Goal: Download file/media

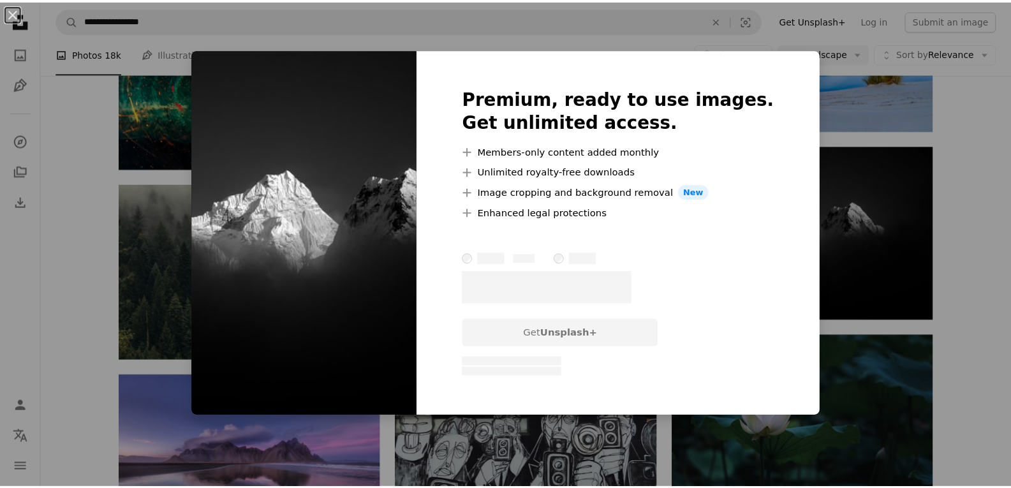
scroll to position [5603, 0]
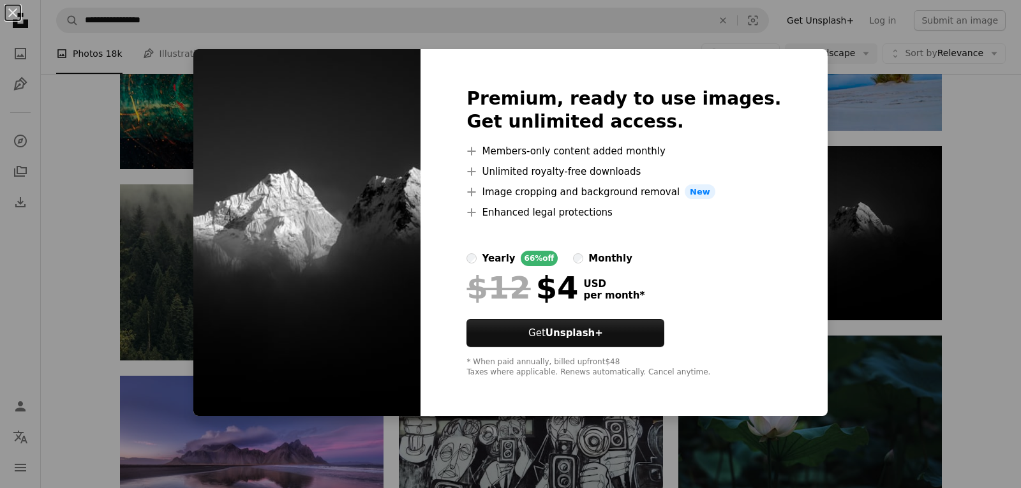
click at [846, 262] on div "An X shape Premium, ready to use images. Get unlimited access. A plus sign Memb…" at bounding box center [510, 244] width 1021 height 488
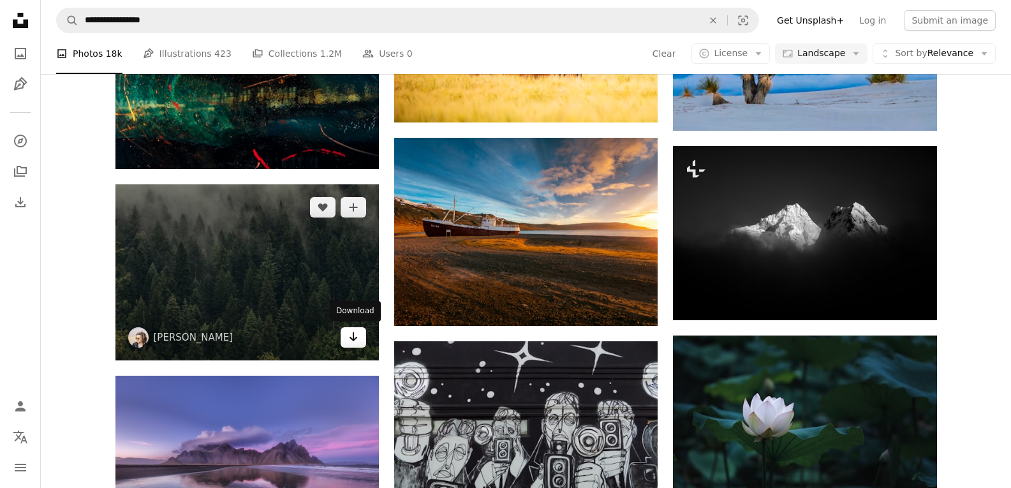
click at [364, 334] on link "Arrow pointing down" at bounding box center [354, 337] width 26 height 20
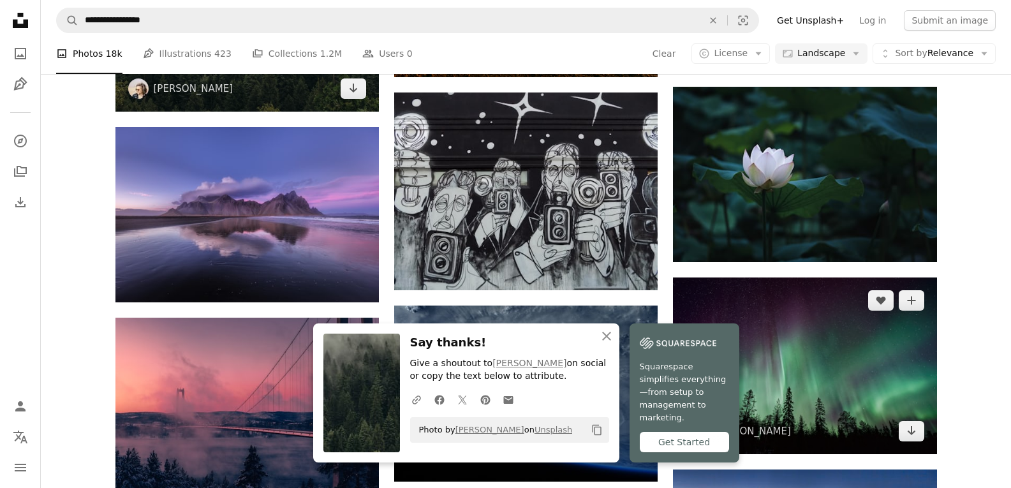
scroll to position [5858, 0]
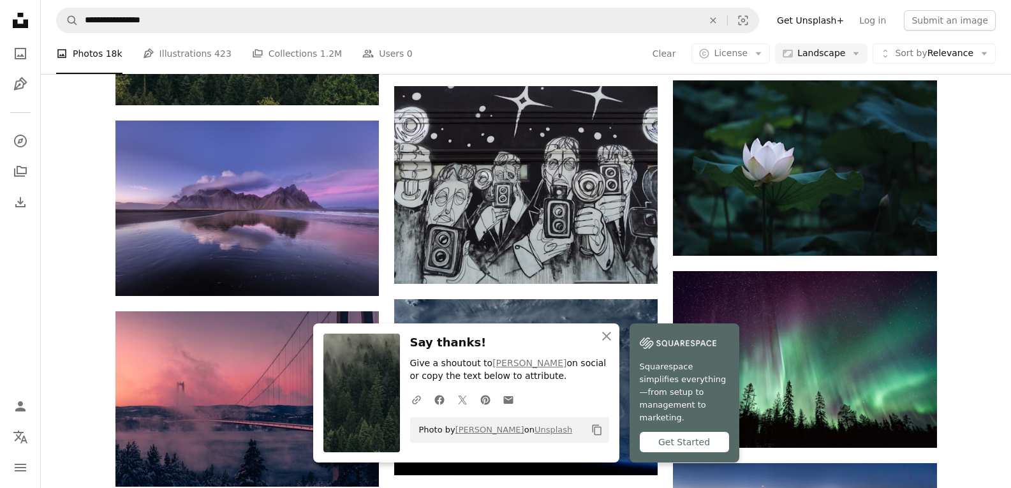
click at [611, 344] on icon "An X shape" at bounding box center [606, 335] width 15 height 15
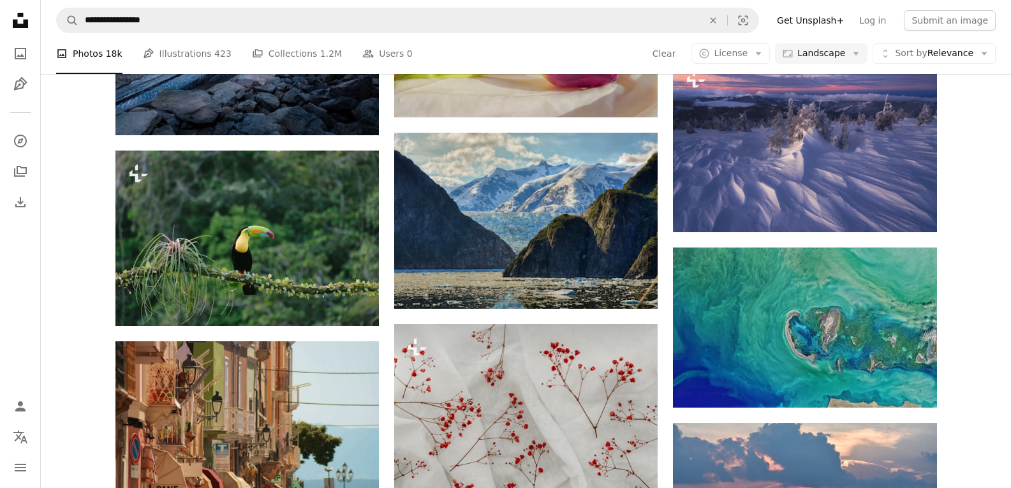
scroll to position [7772, 0]
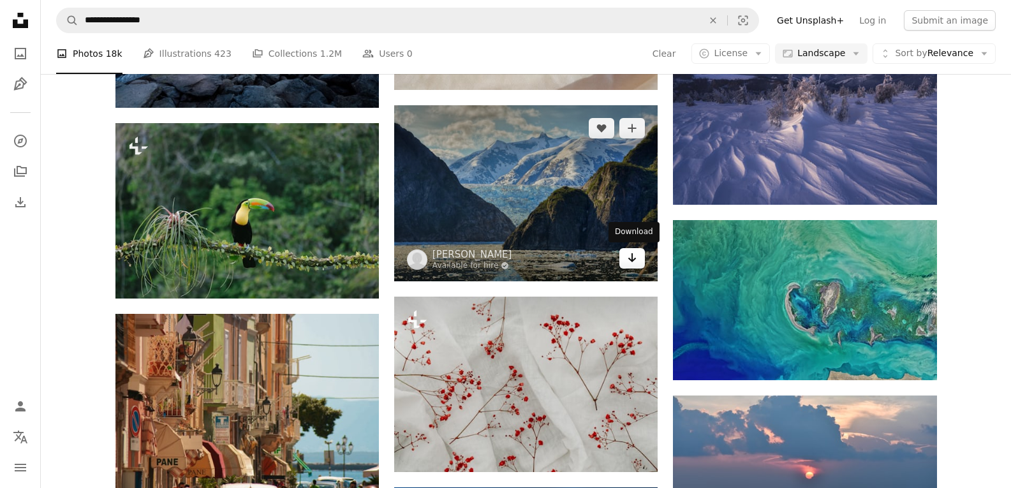
click at [630, 258] on icon "Download" at bounding box center [632, 257] width 8 height 9
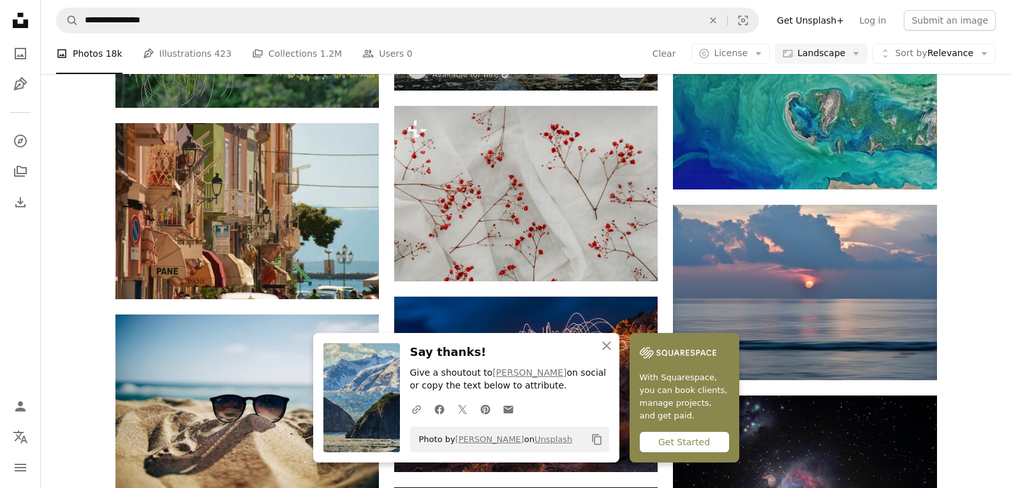
scroll to position [7963, 0]
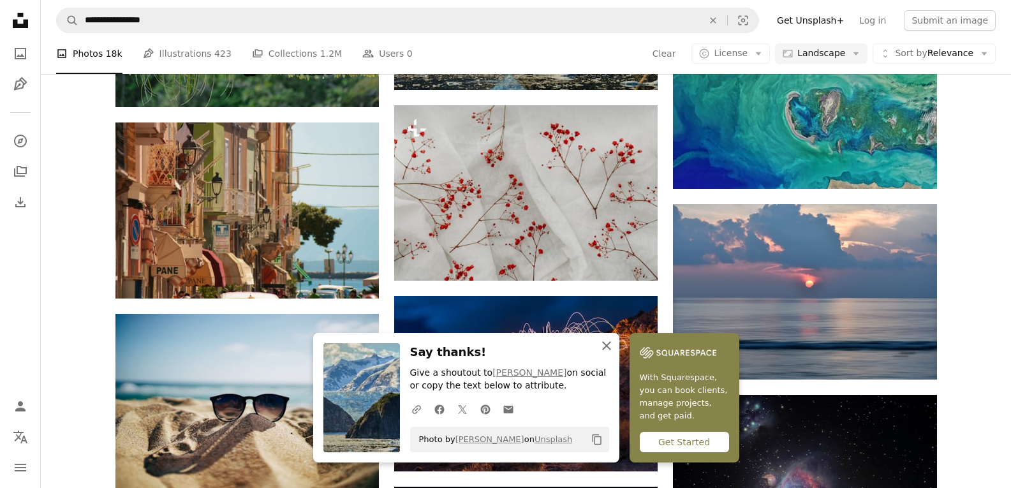
click at [607, 348] on icon "An X shape" at bounding box center [606, 345] width 15 height 15
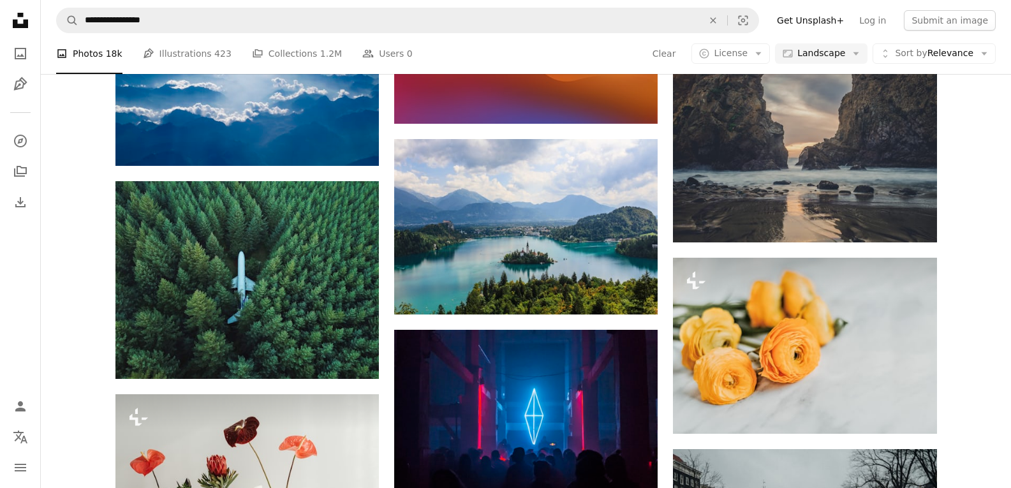
scroll to position [9303, 0]
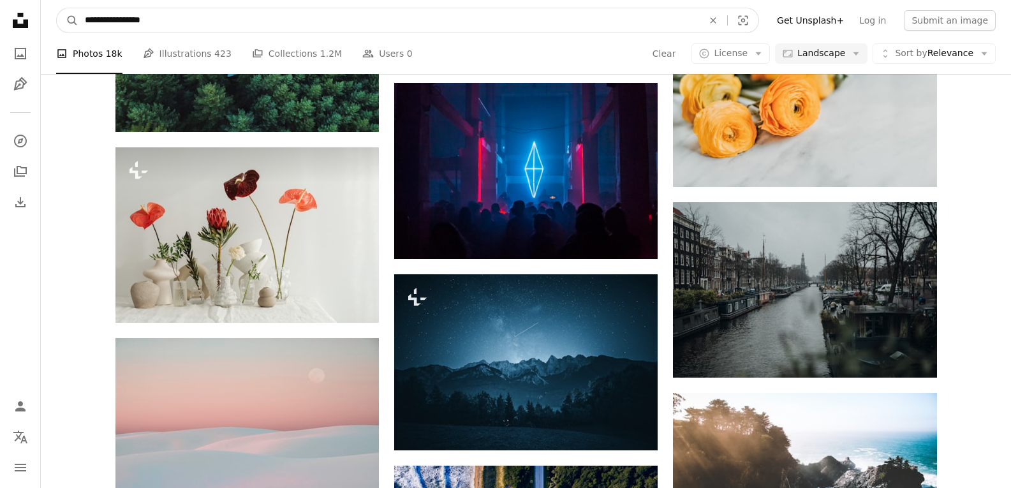
click at [192, 24] on input "**********" at bounding box center [388, 20] width 621 height 24
type input "**********"
click at [57, 8] on button "A magnifying glass" at bounding box center [68, 20] width 22 height 24
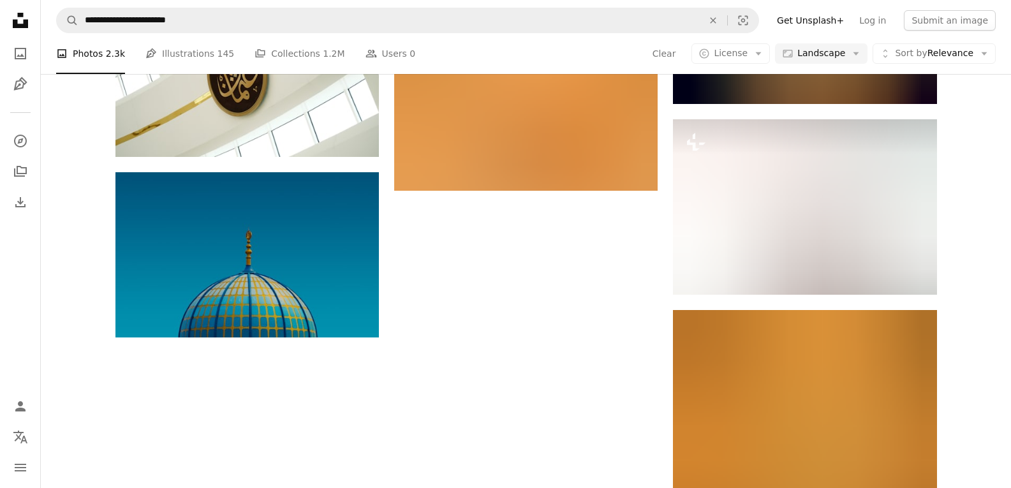
scroll to position [1339, 0]
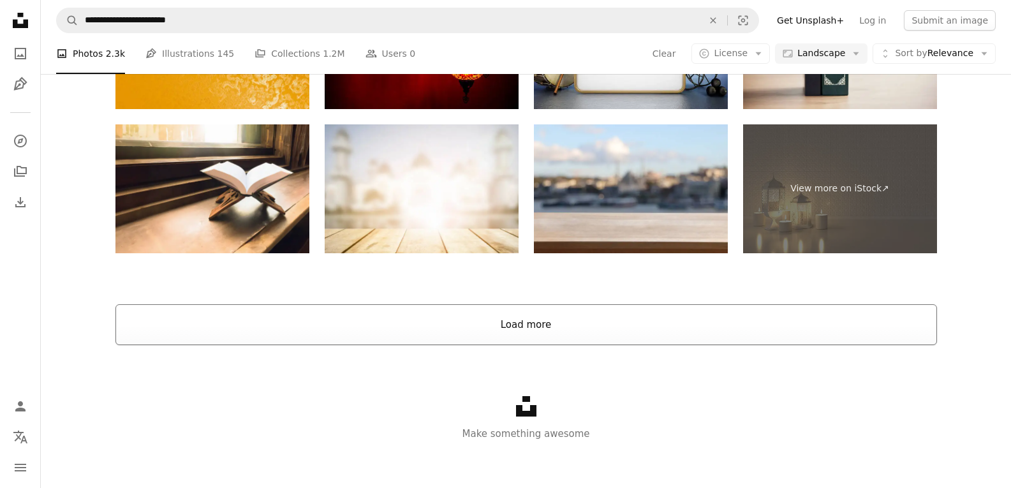
click at [589, 332] on button "Load more" at bounding box center [526, 324] width 822 height 41
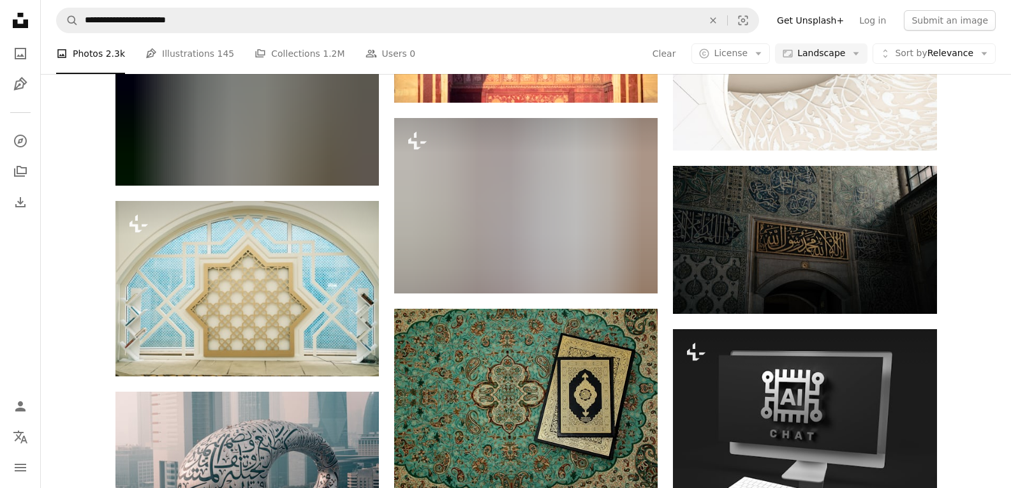
scroll to position [4465, 0]
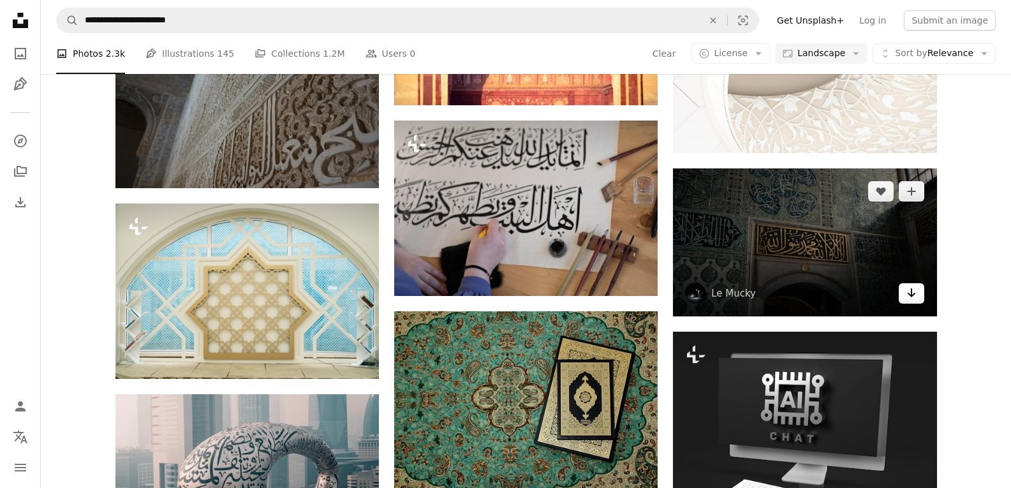
click at [905, 288] on link "Arrow pointing down" at bounding box center [912, 293] width 26 height 20
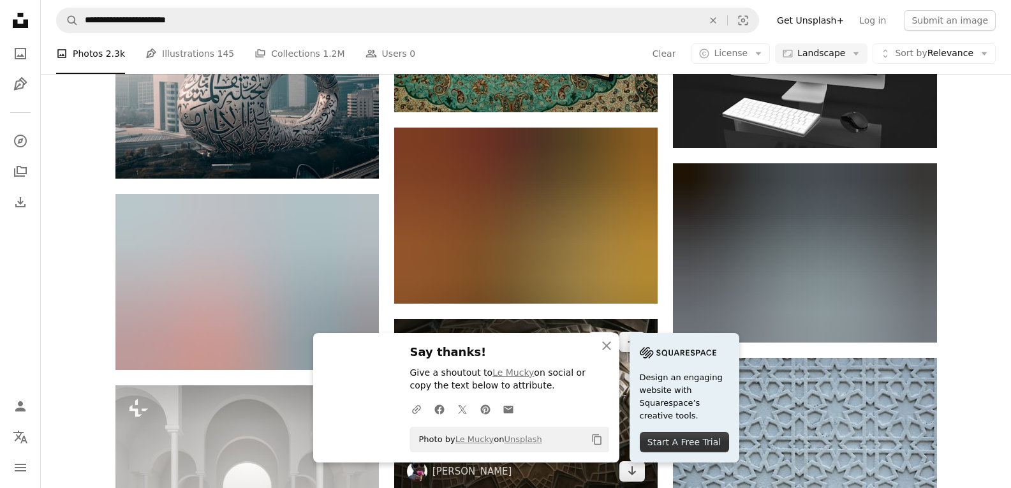
scroll to position [4848, 0]
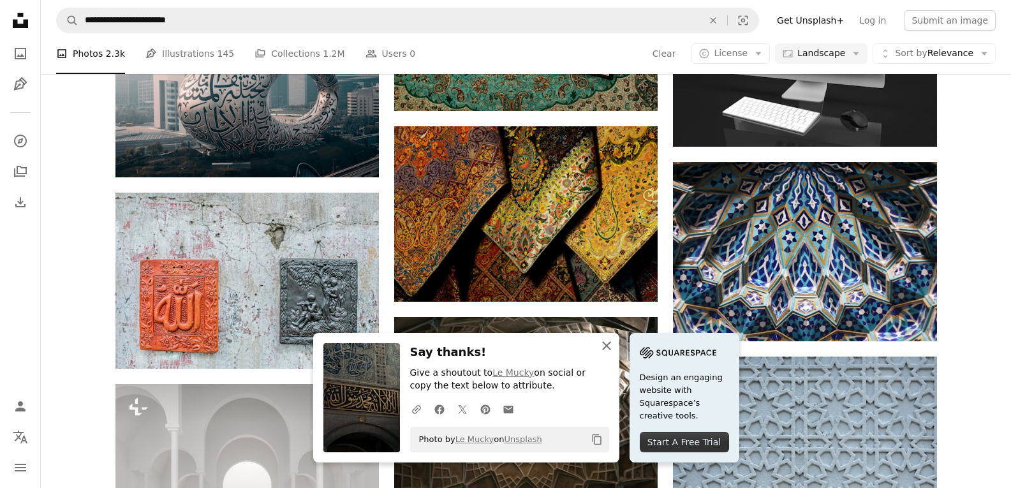
click at [607, 349] on icon "An X shape" at bounding box center [606, 345] width 15 height 15
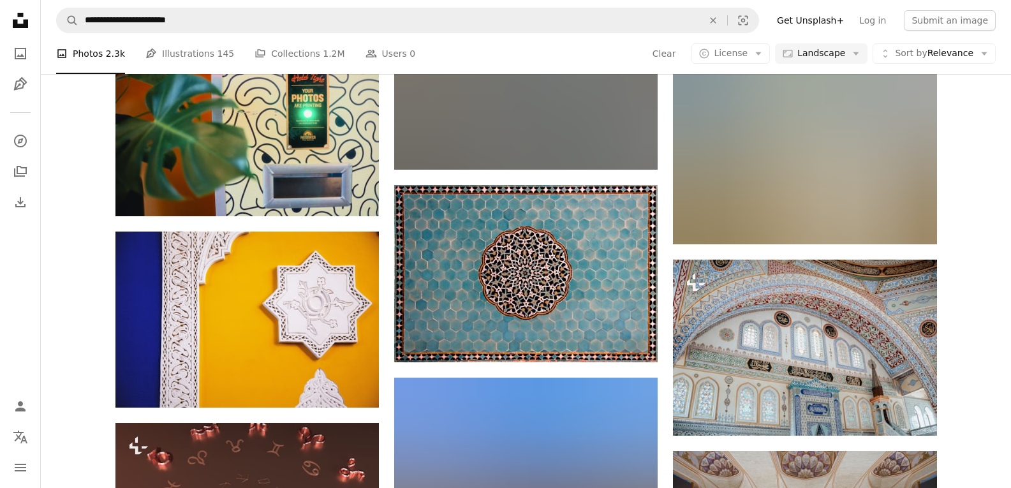
scroll to position [9504, 0]
